Goal: Transaction & Acquisition: Obtain resource

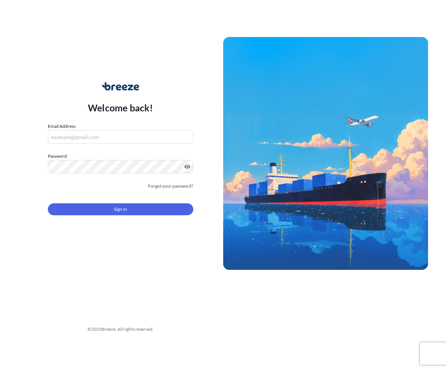
type input "[EMAIL_ADDRESS][DOMAIN_NAME]"
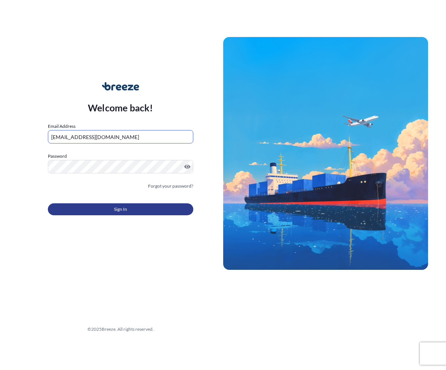
click at [95, 209] on button "Sign In" at bounding box center [120, 209] width 145 height 12
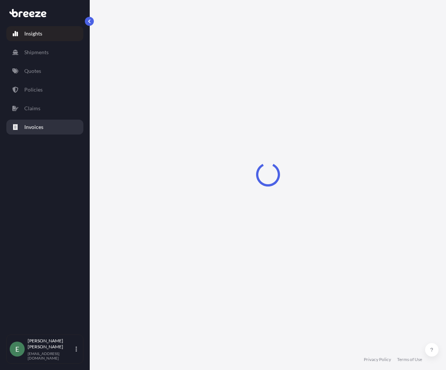
select select "2025"
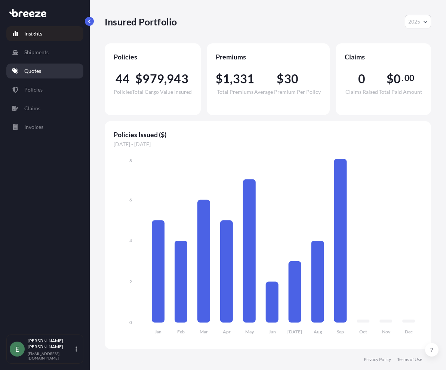
click at [34, 69] on p "Quotes" at bounding box center [32, 70] width 17 height 7
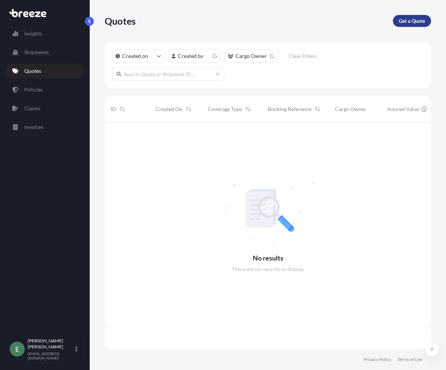
scroll to position [225, 321]
click at [413, 20] on p "Get a Quote" at bounding box center [412, 20] width 26 height 7
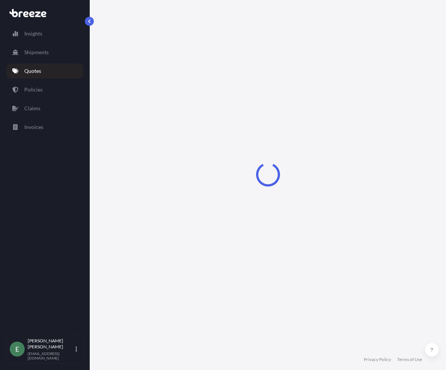
scroll to position [12, 0]
select select "Sea"
select select "1"
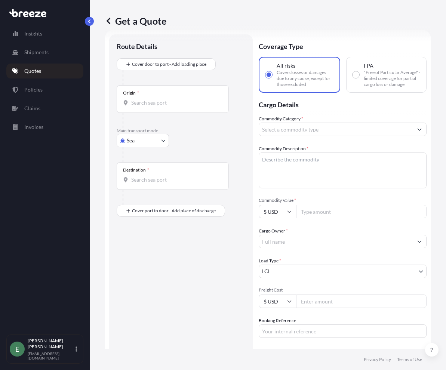
click at [132, 145] on body "Insights Shipments Quotes Policies Claims Invoices E [PERSON_NAME] [EMAIL_ADDRE…" at bounding box center [223, 185] width 446 height 370
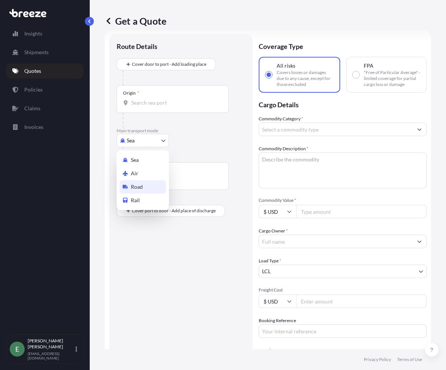
click at [142, 187] on span "Road" at bounding box center [137, 186] width 12 height 7
select select "Road"
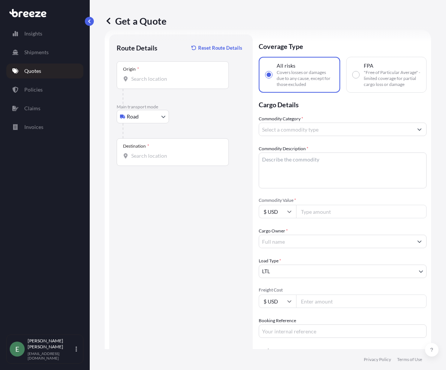
click at [148, 86] on div "Origin *" at bounding box center [173, 75] width 112 height 28
click at [148, 83] on input "Origin *" at bounding box center [175, 78] width 88 height 7
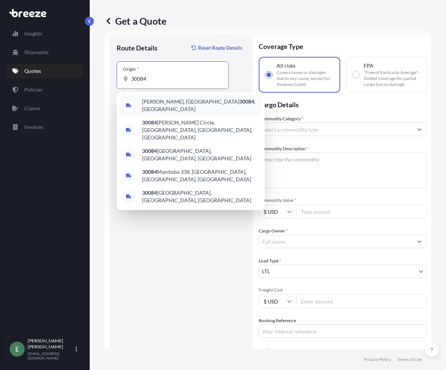
click at [159, 100] on div "[GEOGRAPHIC_DATA], GA 30084 , [GEOGRAPHIC_DATA]" at bounding box center [191, 105] width 142 height 21
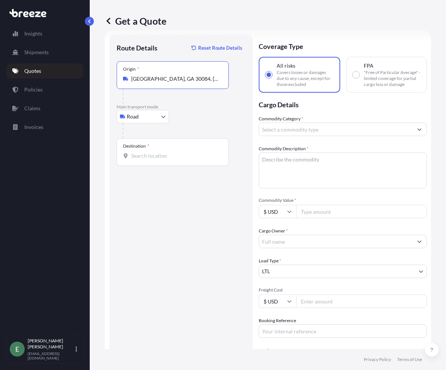
type input "[GEOGRAPHIC_DATA], GA 30084, [GEOGRAPHIC_DATA]"
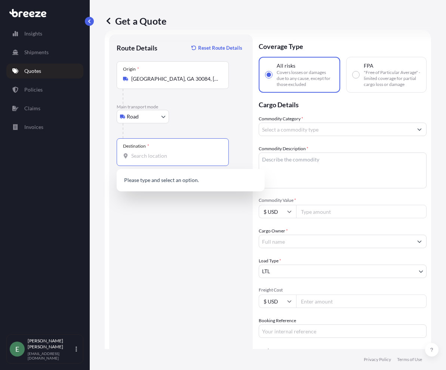
click at [148, 156] on input "Destination *" at bounding box center [175, 155] width 88 height 7
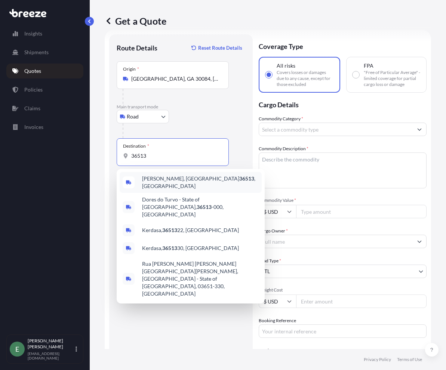
click at [151, 183] on span "[PERSON_NAME], AL 36513 , [GEOGRAPHIC_DATA]" at bounding box center [200, 182] width 117 height 15
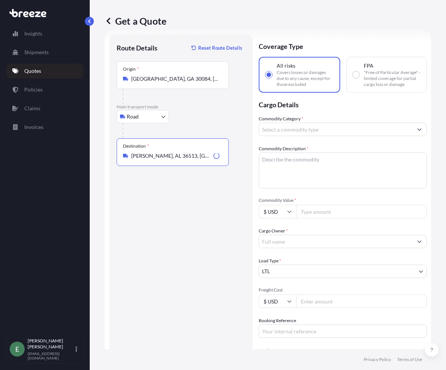
type input "[PERSON_NAME], AL 36513, [GEOGRAPHIC_DATA]"
click at [140, 236] on div "Route Details Reset Route Details Place of loading Road Road Rail Origin * [GEO…" at bounding box center [181, 233] width 129 height 383
click at [309, 136] on input "Commodity Category *" at bounding box center [336, 129] width 154 height 13
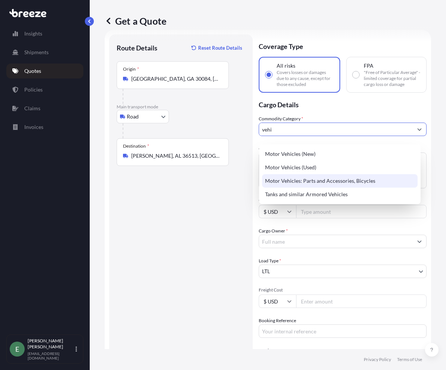
click at [331, 182] on div "Motor Vehicles: Parts and Accessories, Bicycles" at bounding box center [340, 180] width 156 height 13
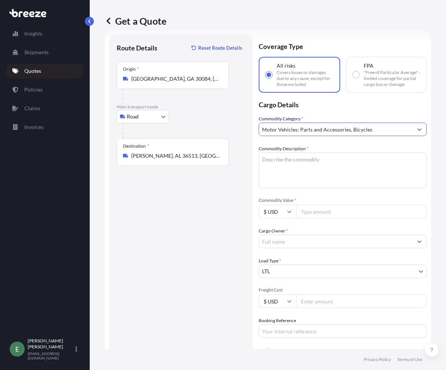
type input "Motor Vehicles: Parts and Accessories, Bicycles"
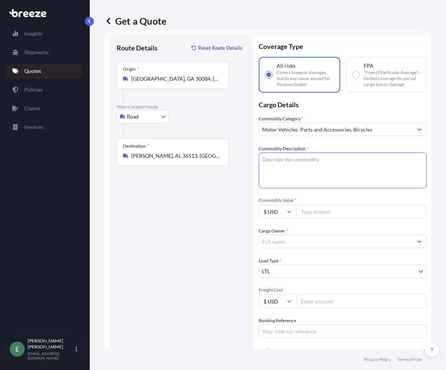
click at [327, 169] on textarea "Commodity Description *" at bounding box center [343, 171] width 168 height 36
paste textarea "Leaf spring"
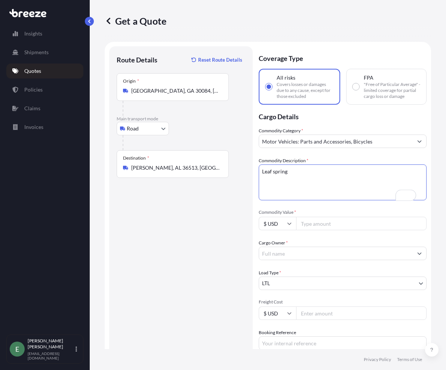
scroll to position [0, 0]
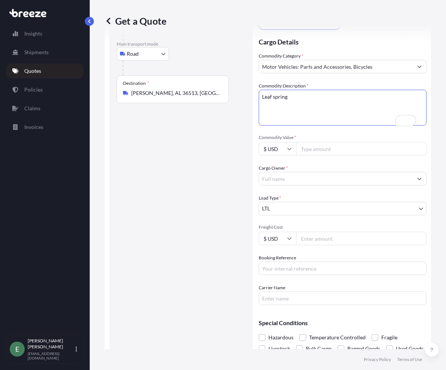
type textarea "Leaf spring"
click at [329, 155] on input "Commodity Value *" at bounding box center [361, 148] width 131 height 13
type input "407.16"
click at [321, 180] on input "Cargo Owner *" at bounding box center [336, 178] width 154 height 13
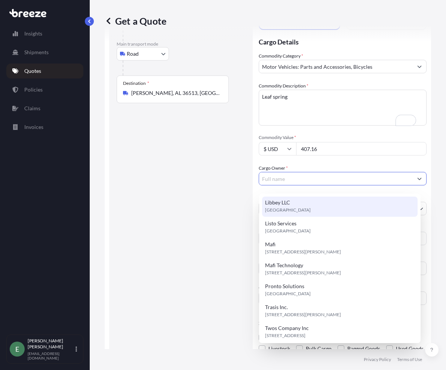
scroll to position [129, 0]
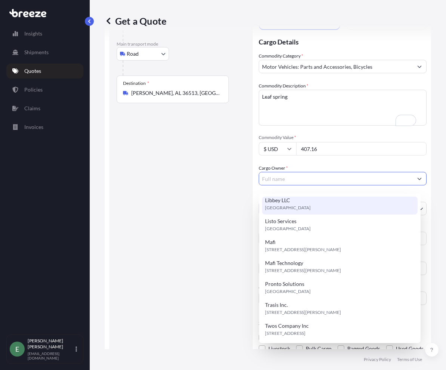
click at [305, 268] on span "[STREET_ADDRESS][PERSON_NAME]" at bounding box center [303, 270] width 76 height 7
type input "Mafi Technology"
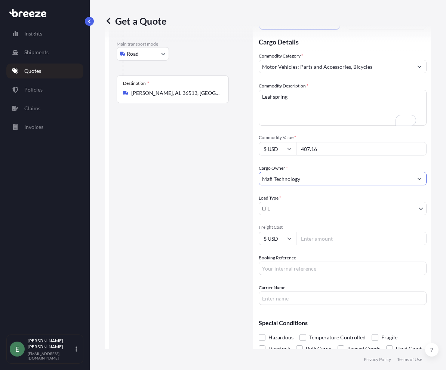
scroll to position [85, 0]
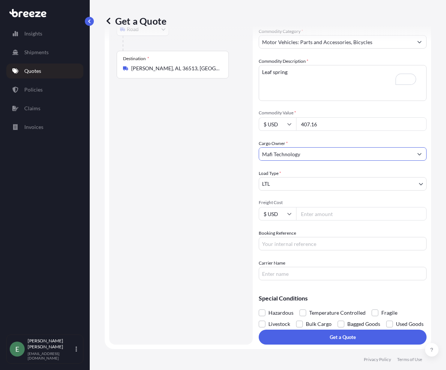
click at [335, 200] on div "Freight Cost $ USD" at bounding box center [343, 210] width 168 height 21
click at [326, 207] on input "Freight Cost" at bounding box center [361, 213] width 131 height 13
click at [285, 237] on input "Booking Reference" at bounding box center [343, 243] width 168 height 13
type input "Q2194"
click at [296, 267] on input "Carrier Name" at bounding box center [343, 273] width 168 height 13
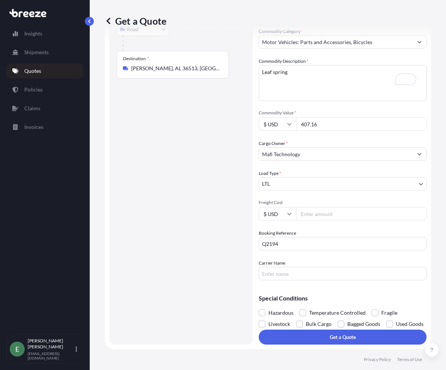
click at [316, 207] on input "Freight Cost" at bounding box center [361, 213] width 131 height 13
drag, startPoint x: 330, startPoint y: 116, endPoint x: 266, endPoint y: 114, distance: 64.0
click at [266, 117] on div "$ USD 407.16" at bounding box center [343, 123] width 168 height 13
type input "2159"
click at [333, 207] on input "Freight Cost" at bounding box center [361, 213] width 131 height 13
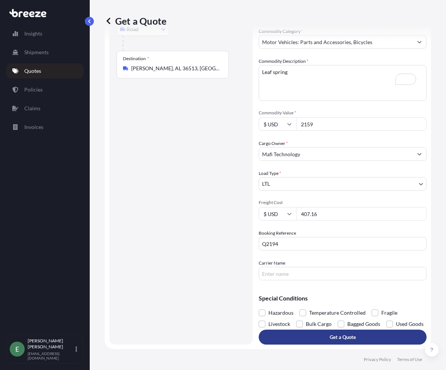
type input "407.16"
click at [332, 340] on p "Get a Quote" at bounding box center [343, 337] width 26 height 7
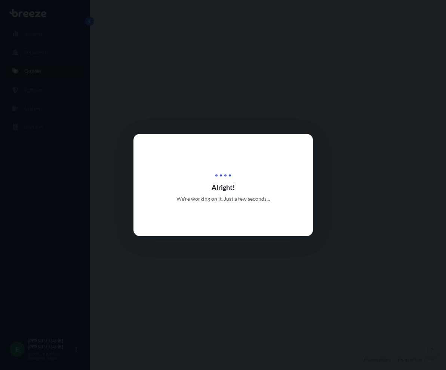
select select "Road"
select select "1"
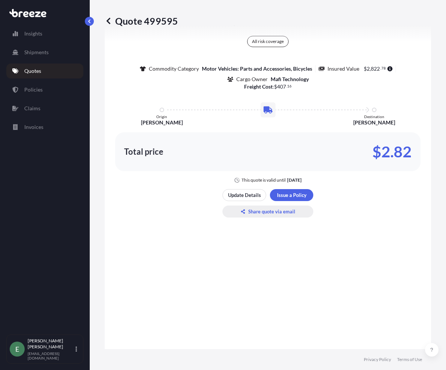
click at [275, 215] on p "Share quote via email" at bounding box center [271, 211] width 47 height 7
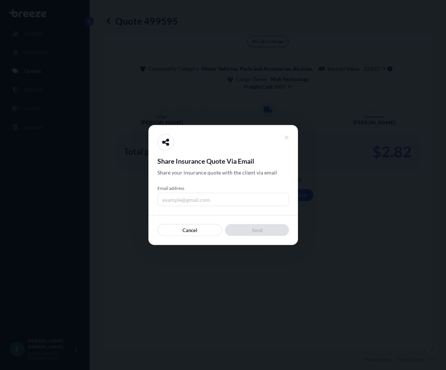
click at [202, 200] on input "Email address" at bounding box center [223, 199] width 132 height 13
type input "[EMAIL_ADDRESS][DOMAIN_NAME]"
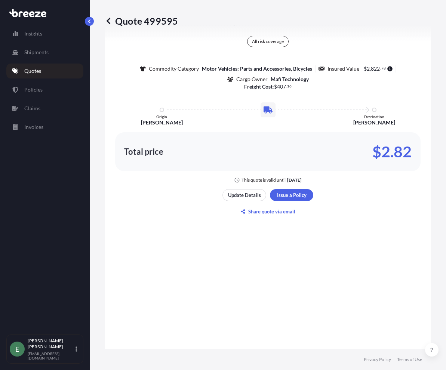
click at [389, 241] on div "Here's your insurance offer All risk coverage Commodity Category Motor Vehicles…" at bounding box center [268, 114] width 306 height 614
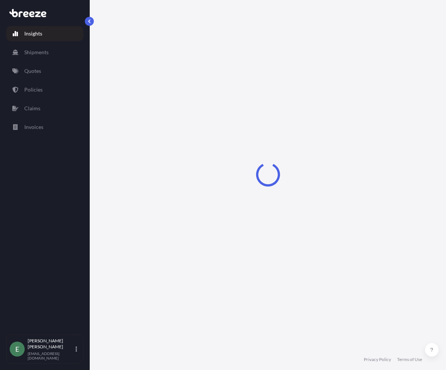
select select "2025"
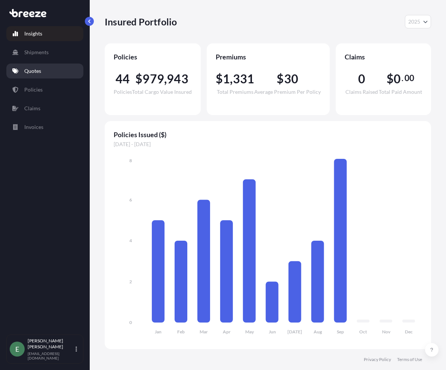
click at [30, 70] on p "Quotes" at bounding box center [32, 70] width 17 height 7
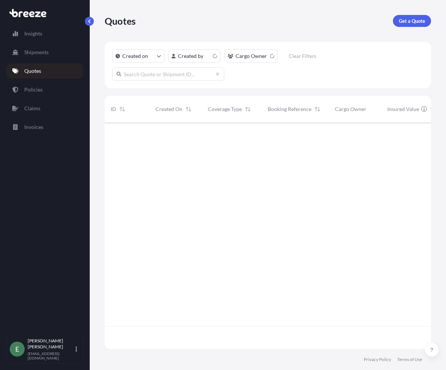
scroll to position [225, 321]
drag, startPoint x: 412, startPoint y: 28, endPoint x: 414, endPoint y: 24, distance: 3.9
click at [413, 27] on div "Quotes Get a Quote" at bounding box center [268, 21] width 326 height 42
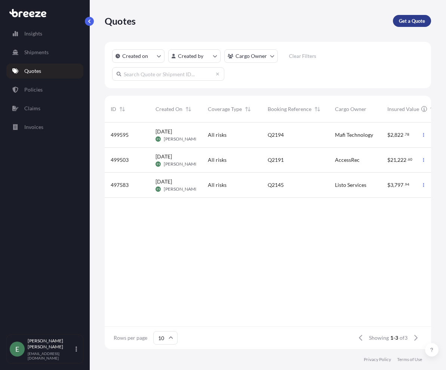
click at [414, 19] on p "Get a Quote" at bounding box center [412, 20] width 26 height 7
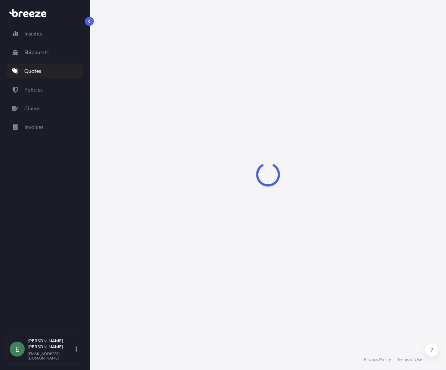
select select "Sea"
select select "1"
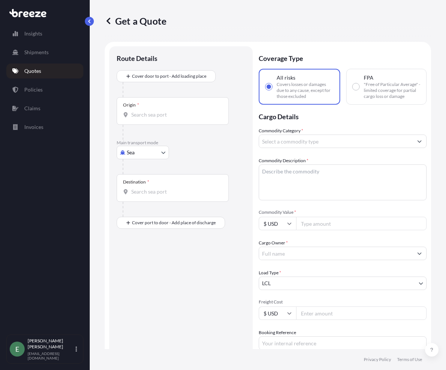
scroll to position [12, 0]
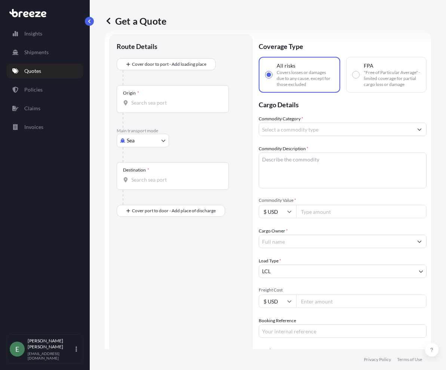
click at [156, 140] on body "Insights Shipments Quotes Policies Claims Invoices E [PERSON_NAME] [EMAIL_ADDRE…" at bounding box center [223, 185] width 446 height 370
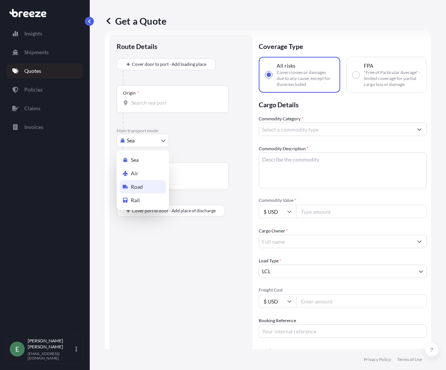
click at [140, 187] on span "Road" at bounding box center [137, 186] width 12 height 7
select select "Road"
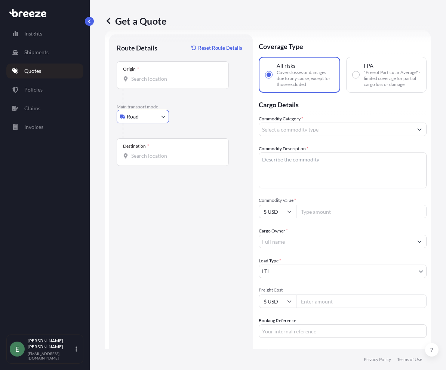
click at [169, 67] on div "Origin *" at bounding box center [173, 75] width 112 height 28
click at [169, 75] on input "Origin *" at bounding box center [175, 78] width 88 height 7
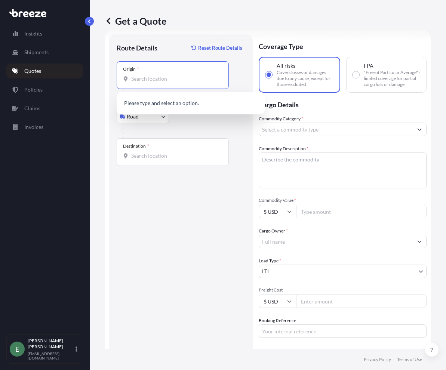
click at [162, 74] on div "Origin *" at bounding box center [173, 75] width 112 height 28
click at [162, 75] on input "Origin *" at bounding box center [175, 78] width 88 height 7
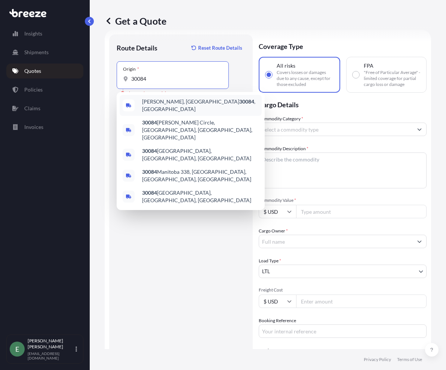
click at [144, 105] on span "[GEOGRAPHIC_DATA], GA 30084 , [GEOGRAPHIC_DATA]" at bounding box center [200, 105] width 117 height 15
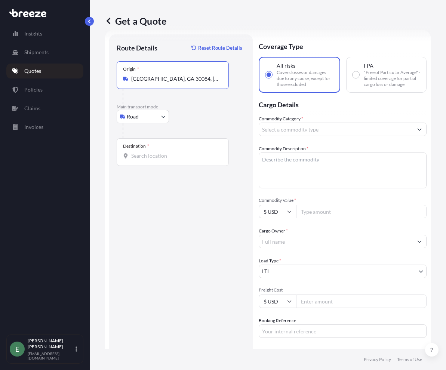
type input "[GEOGRAPHIC_DATA], GA 30084, [GEOGRAPHIC_DATA]"
click at [141, 153] on input "Destination *" at bounding box center [175, 155] width 88 height 7
type input "Fairbanks, AK 99701, USA"
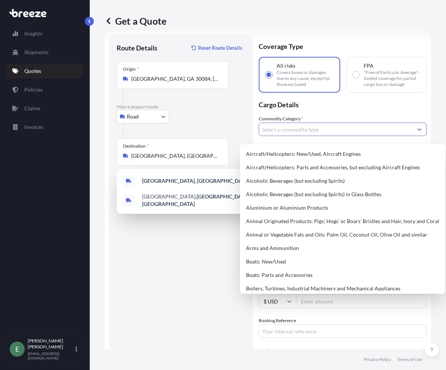
click at [317, 133] on input "Commodity Category *" at bounding box center [336, 129] width 154 height 13
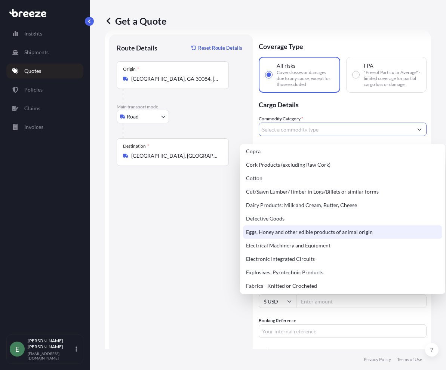
scroll to position [374, 0]
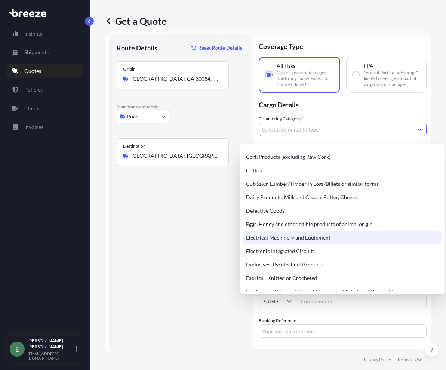
click at [328, 241] on div "Electrical Machinery and Equipment" at bounding box center [342, 237] width 199 height 13
type input "Electrical Machinery and Equipment"
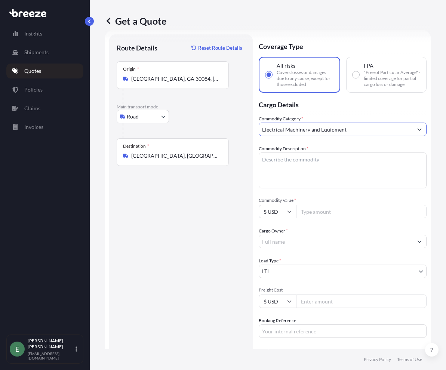
click at [294, 171] on textarea "Commodity Description *" at bounding box center [343, 171] width 168 height 36
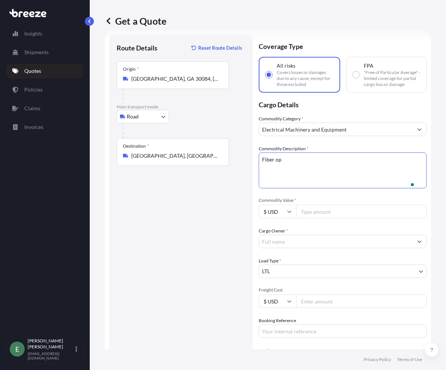
scroll to position [12, 0]
type textarea "Fiber Blowing Equipment and Parts"
click at [335, 218] on input "Commodity Value *" at bounding box center [361, 211] width 131 height 13
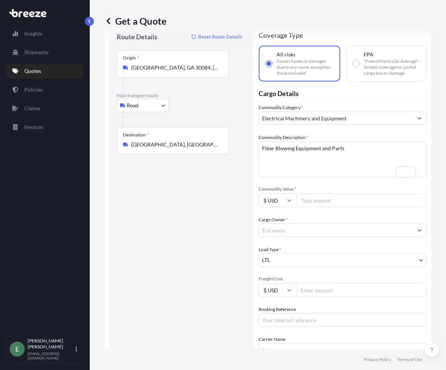
scroll to position [49, 0]
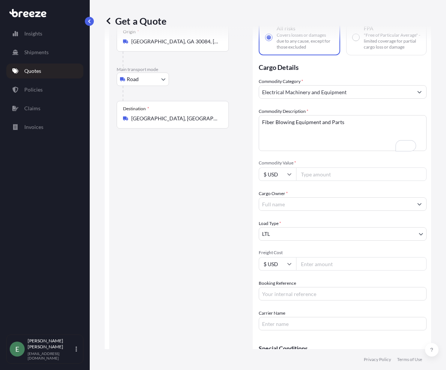
click at [328, 181] on input "Commodity Value *" at bounding box center [361, 174] width 131 height 13
type input "10000"
click at [357, 206] on input "Cargo Owner *" at bounding box center [336, 203] width 154 height 13
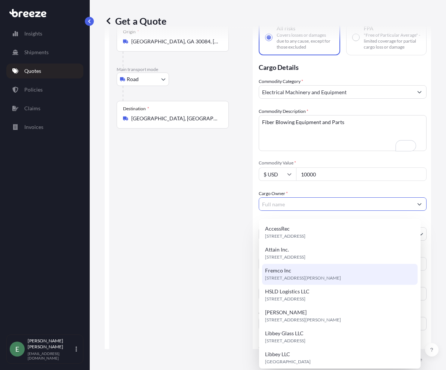
click at [306, 270] on div "Fremco Inc 5126 S Royal Atlanta Dr, 30084, Tucker, United States" at bounding box center [340, 274] width 156 height 21
type input "Fremco Inc"
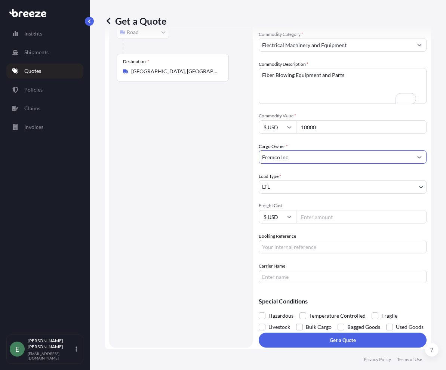
scroll to position [0, 0]
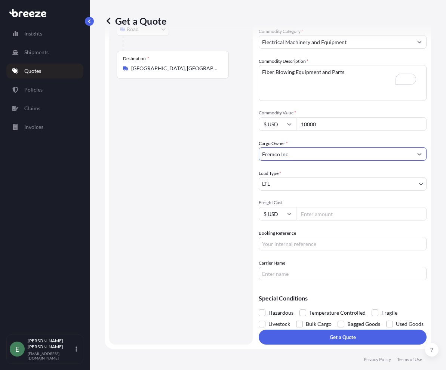
click at [320, 207] on input "Freight Cost" at bounding box center [361, 213] width 131 height 13
type input "3644.17"
type input "Q2195"
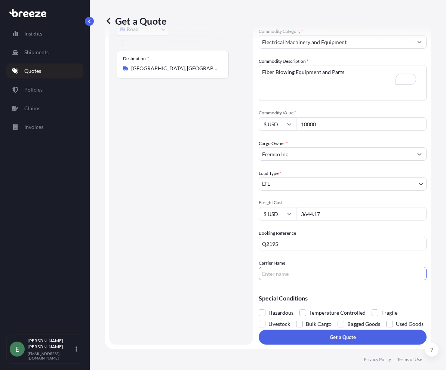
click at [299, 267] on input "Carrier Name" at bounding box center [343, 273] width 168 height 13
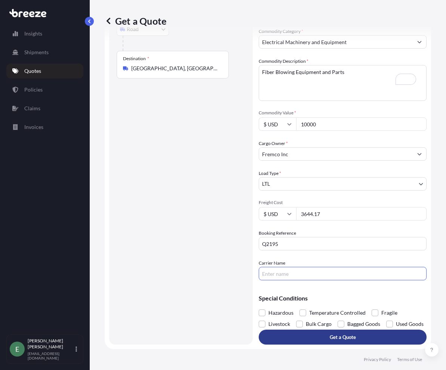
click at [341, 337] on p "Get a Quote" at bounding box center [343, 337] width 26 height 7
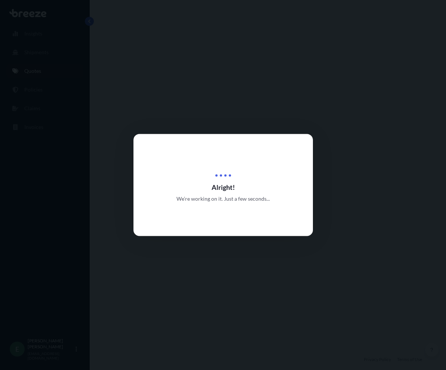
select select "Road"
select select "1"
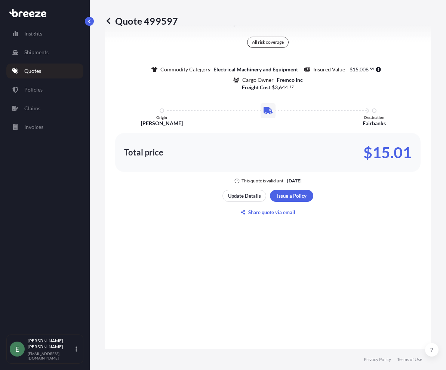
scroll to position [660, 0]
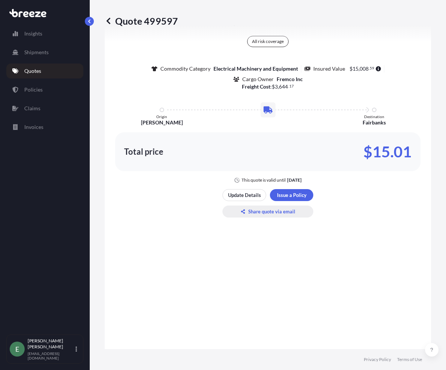
click at [261, 215] on p "Share quote via email" at bounding box center [271, 211] width 47 height 7
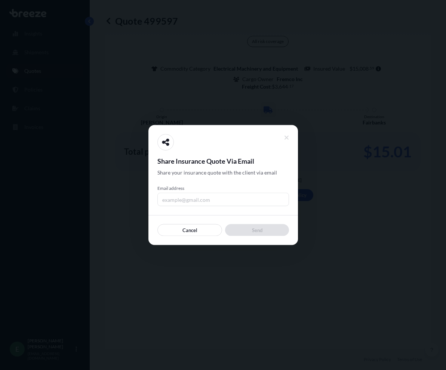
click at [198, 199] on input "Email address" at bounding box center [223, 199] width 132 height 13
type input "[EMAIL_ADDRESS][DOMAIN_NAME]"
